Goal: Navigation & Orientation: Find specific page/section

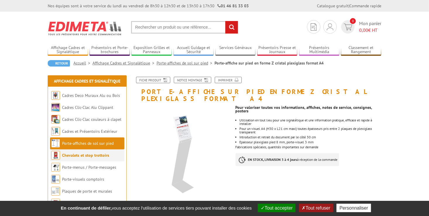
click at [103, 157] on link "Chevalets et stop trottoirs" at bounding box center [85, 155] width 47 height 5
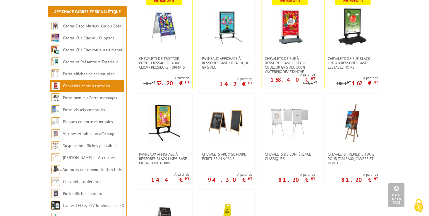
scroll to position [468, 0]
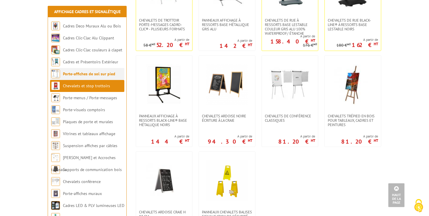
click at [74, 74] on link "Porte-affiches de sol sur pied" at bounding box center [89, 73] width 52 height 5
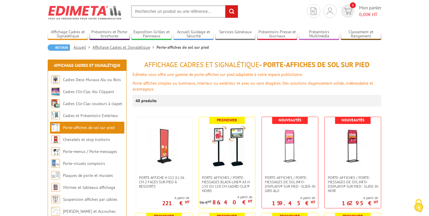
scroll to position [58, 0]
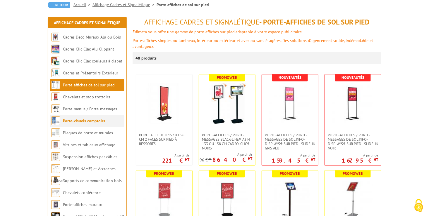
click at [96, 123] on link "Porte-visuels comptoirs" at bounding box center [84, 120] width 42 height 5
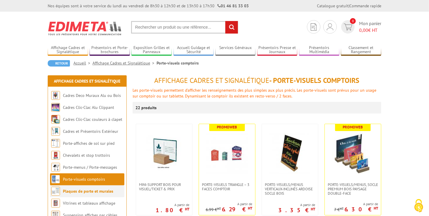
click at [86, 187] on li "Plaques de porte et murales" at bounding box center [87, 192] width 74 height 12
click at [87, 192] on link "Plaques de porte et murales" at bounding box center [88, 191] width 50 height 5
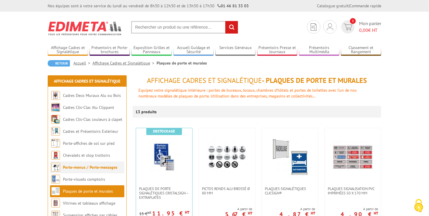
scroll to position [117, 0]
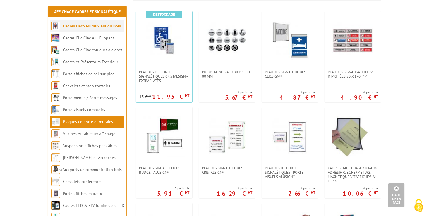
click at [90, 27] on link "Cadres Deco Muraux Alu ou Bois" at bounding box center [92, 25] width 58 height 5
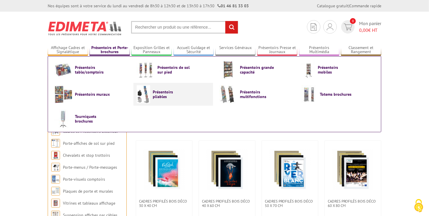
click at [183, 96] on span "Présentoirs pliables" at bounding box center [170, 94] width 35 height 9
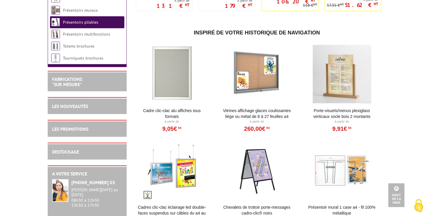
scroll to position [117, 0]
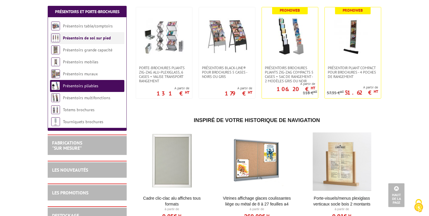
click at [92, 40] on link "Présentoirs de sol sur pied" at bounding box center [87, 37] width 48 height 5
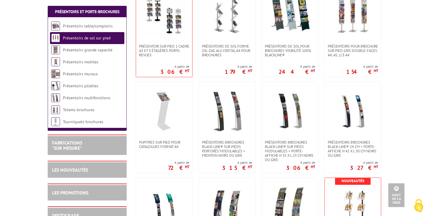
scroll to position [556, 0]
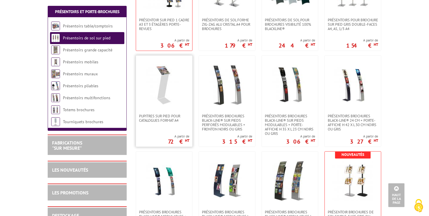
click at [175, 96] on img at bounding box center [164, 84] width 41 height 41
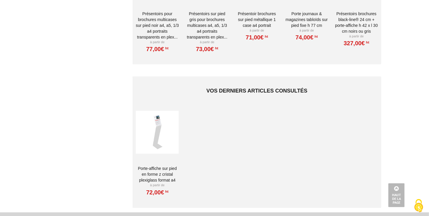
scroll to position [380, 0]
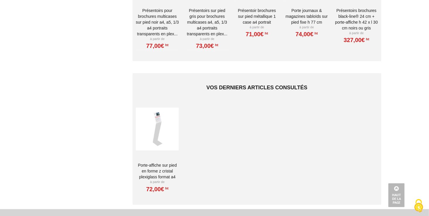
click at [159, 119] on div at bounding box center [157, 129] width 43 height 58
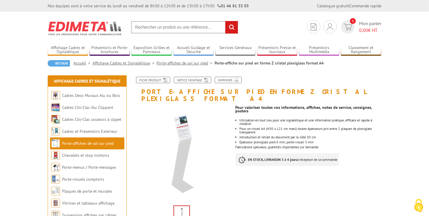
click at [187, 119] on img at bounding box center [181, 154] width 99 height 99
click at [103, 32] on img at bounding box center [85, 29] width 75 height 22
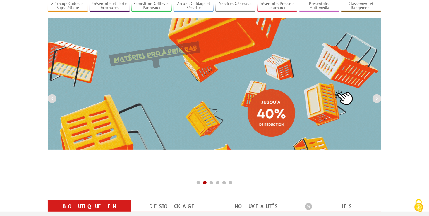
scroll to position [58, 0]
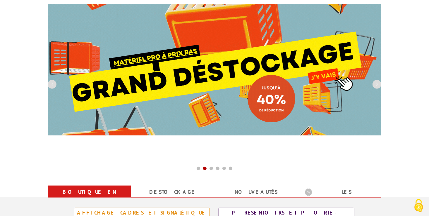
click at [264, 96] on img at bounding box center [214, 70] width 333 height 132
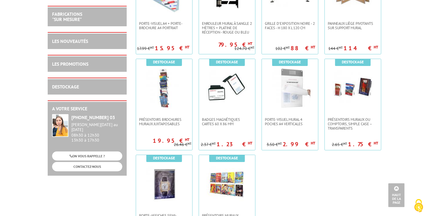
scroll to position [936, 0]
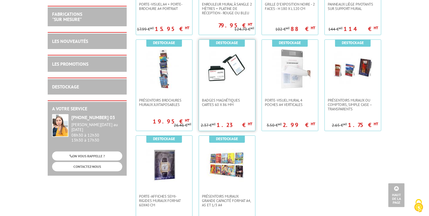
click at [218, 68] on img at bounding box center [226, 69] width 41 height 41
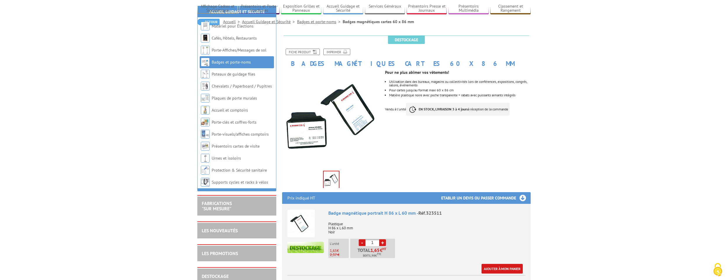
scroll to position [117, 0]
